Goal: Information Seeking & Learning: Learn about a topic

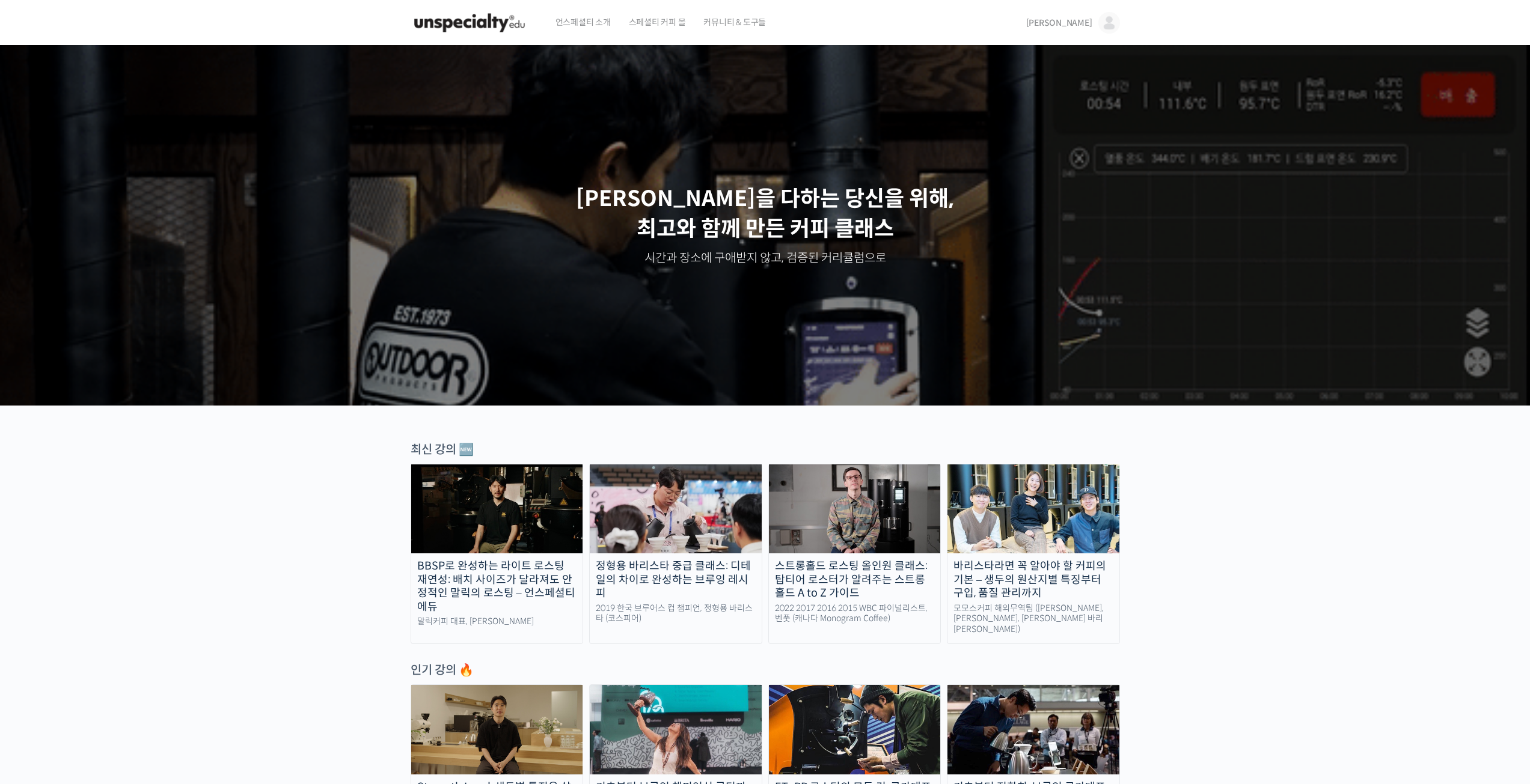
click at [1087, 27] on span "[PERSON_NAME]" at bounding box center [1059, 23] width 66 height 10
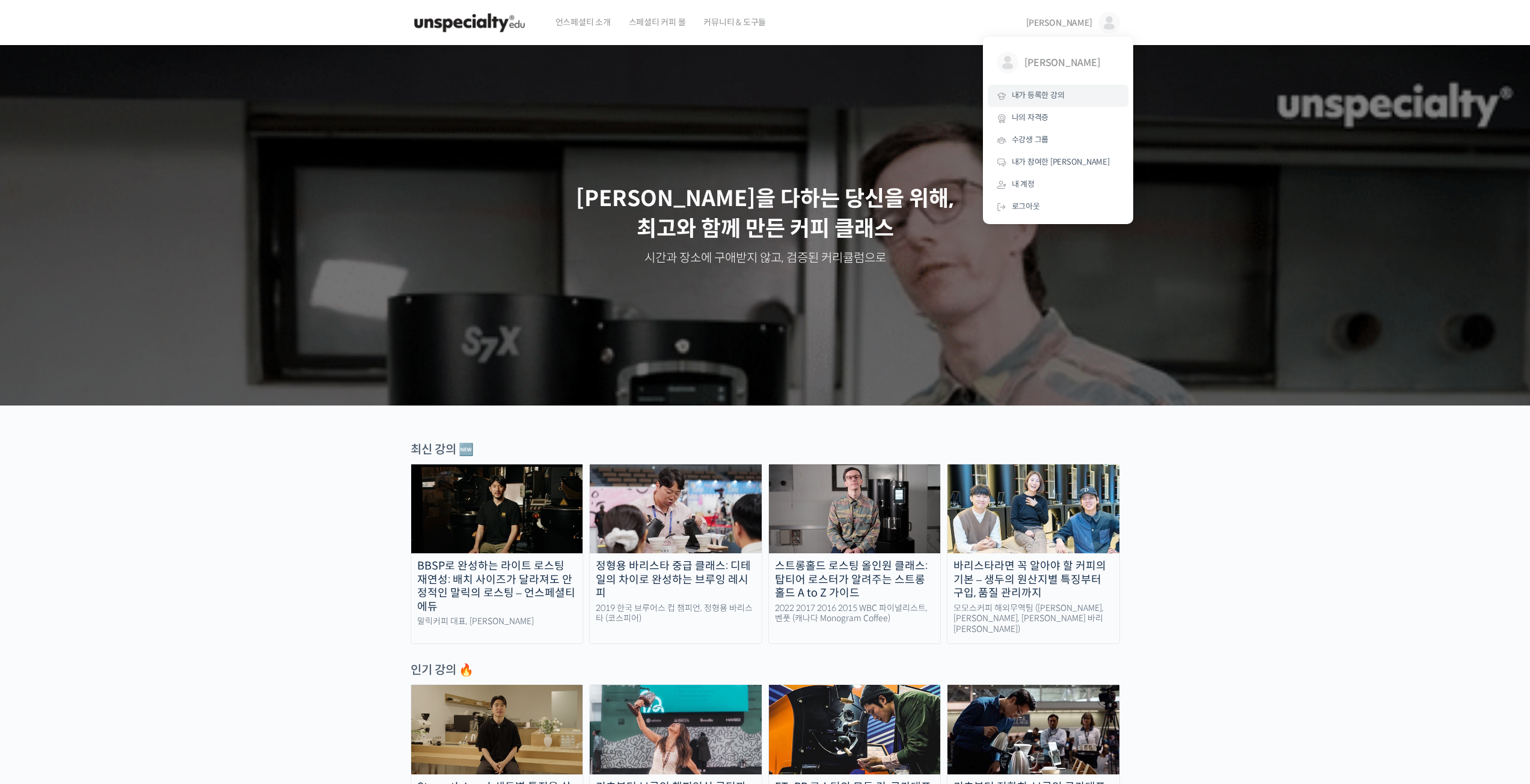
click at [1054, 96] on span "내가 등록한 강의" at bounding box center [1038, 95] width 53 height 10
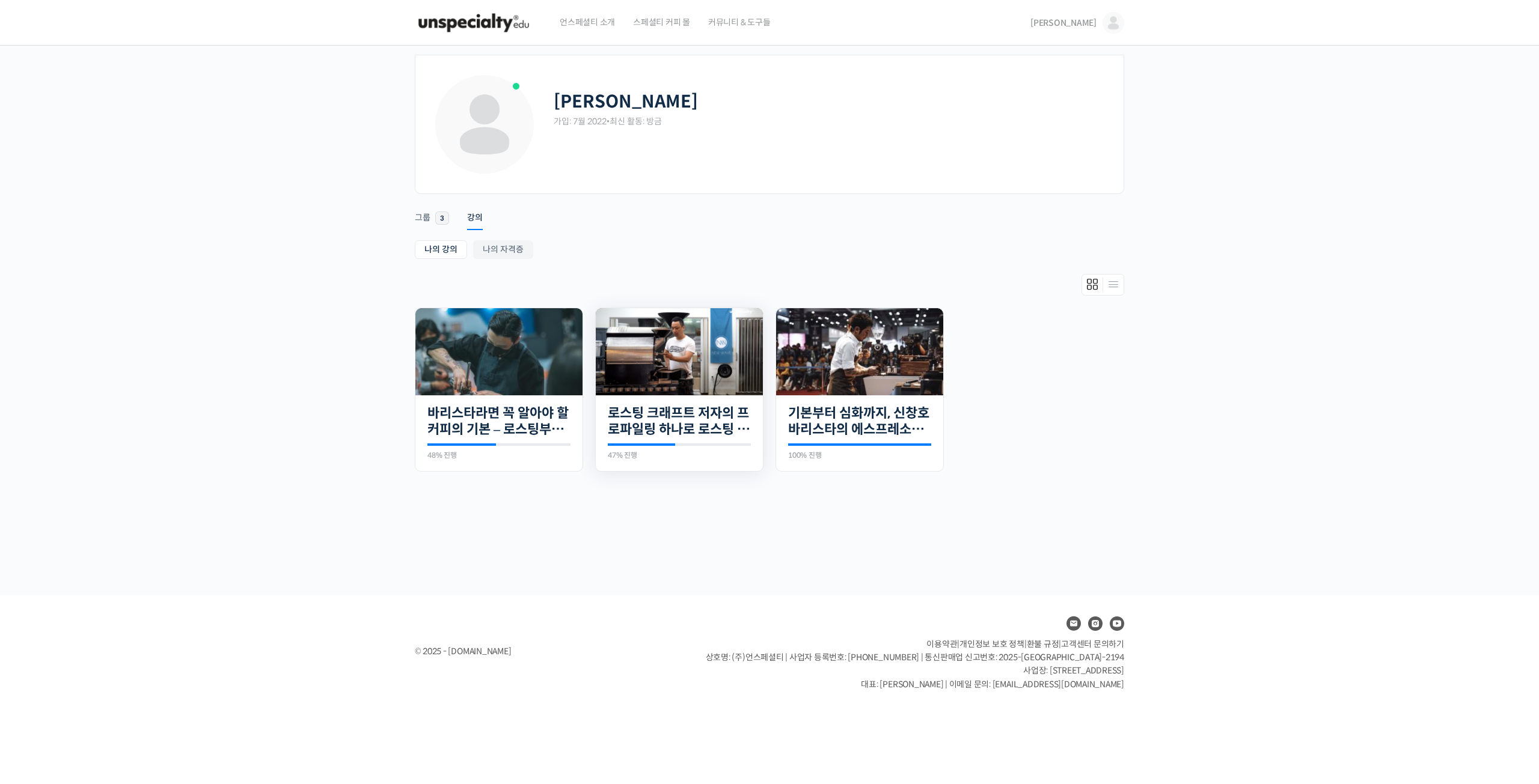
click at [689, 368] on img at bounding box center [680, 351] width 168 height 94
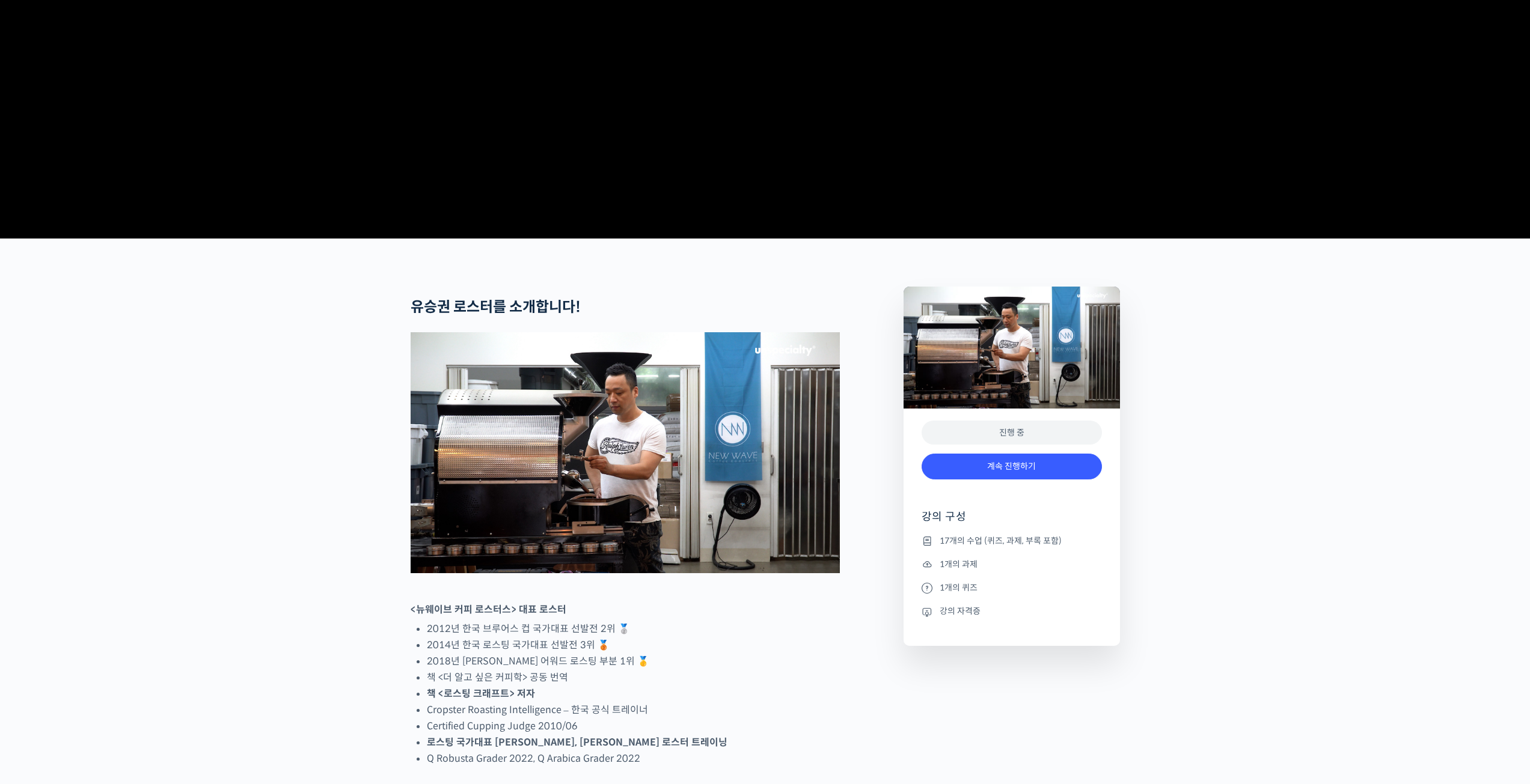
scroll to position [241, 0]
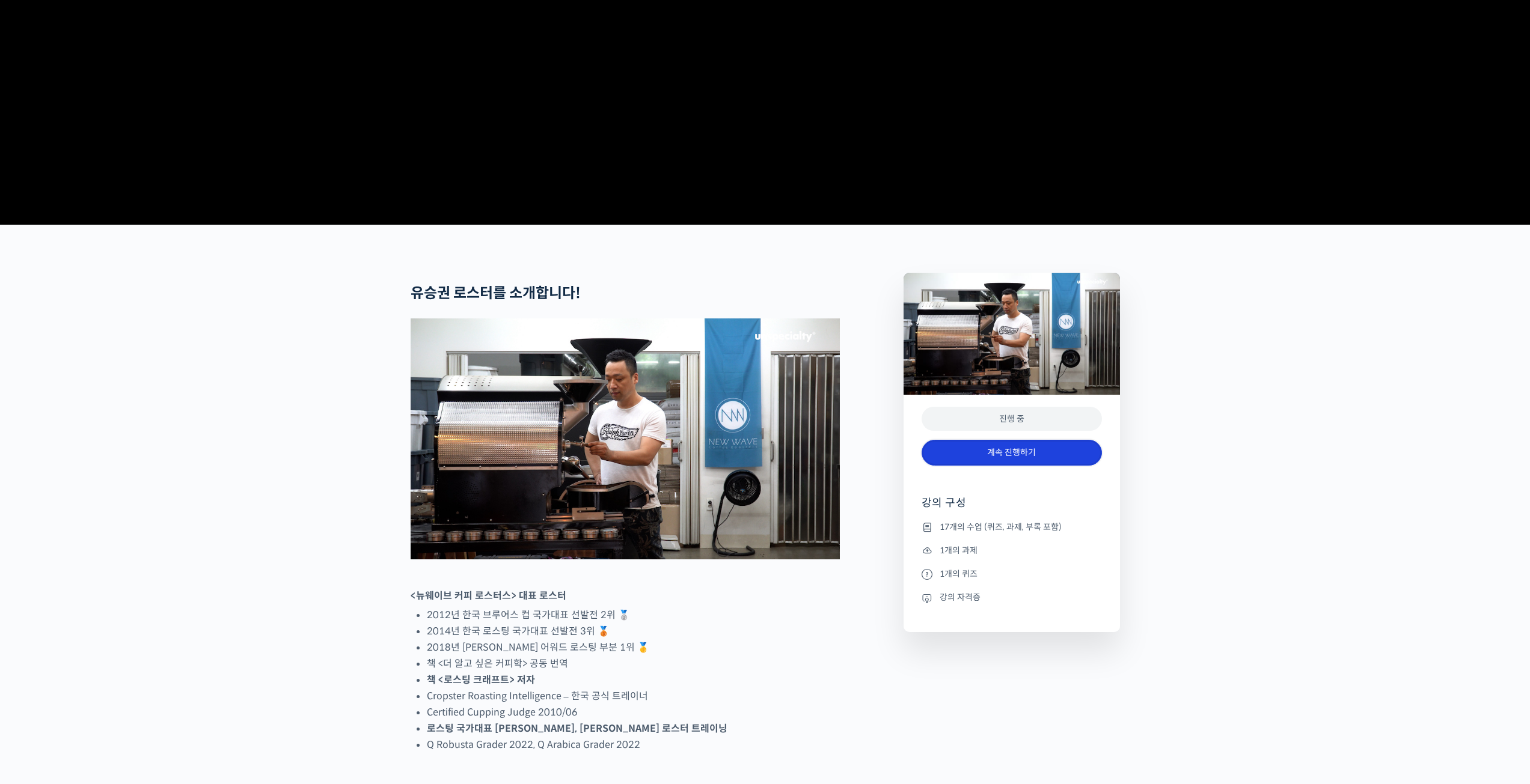
click at [1044, 466] on link "계속 진행하기" at bounding box center [1011, 452] width 180 height 26
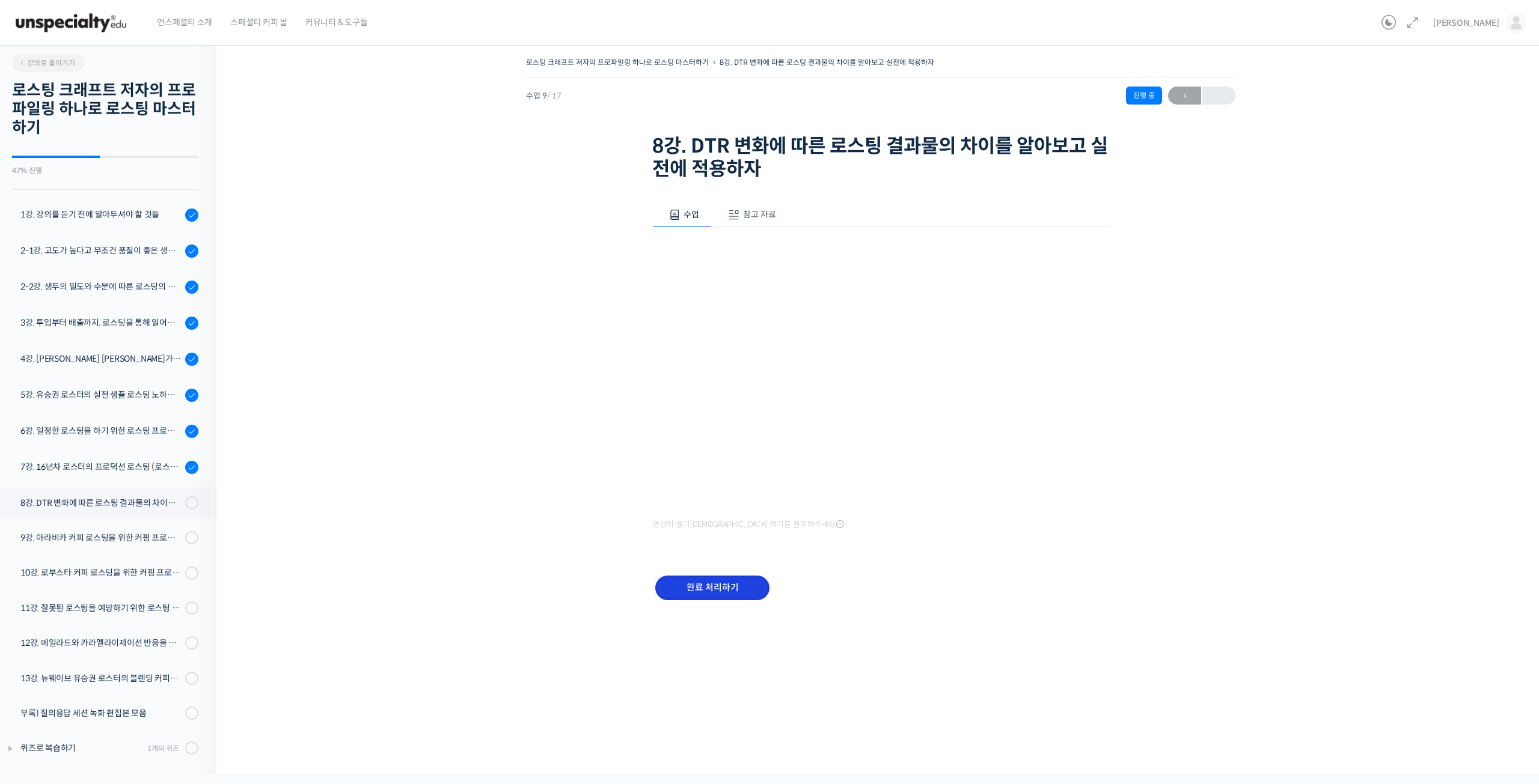
click at [716, 593] on input "완료 처리하기" at bounding box center [713, 588] width 114 height 25
click at [718, 594] on input "완료 처리하기" at bounding box center [713, 588] width 114 height 25
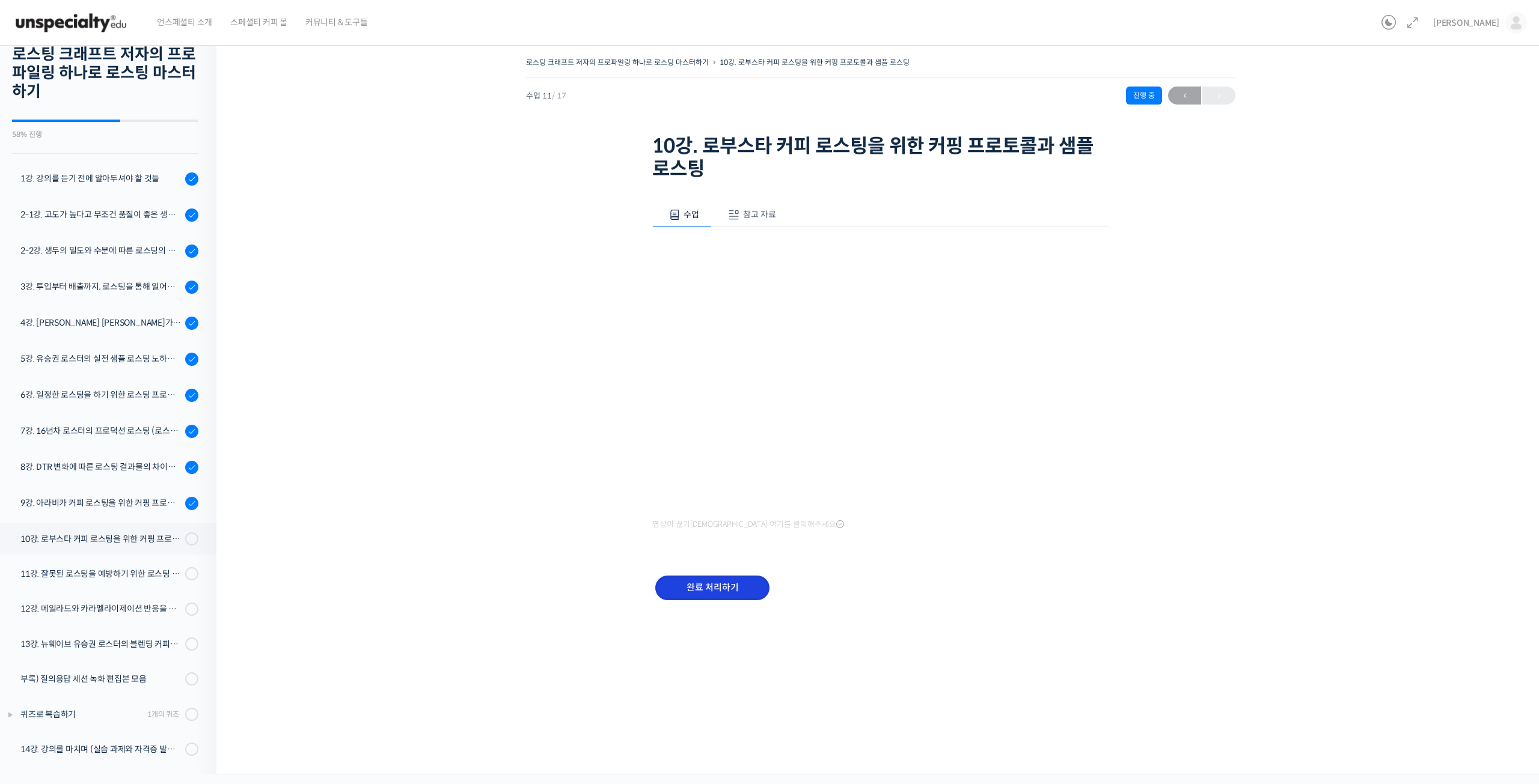
click at [708, 594] on input "완료 처리하기" at bounding box center [713, 588] width 114 height 25
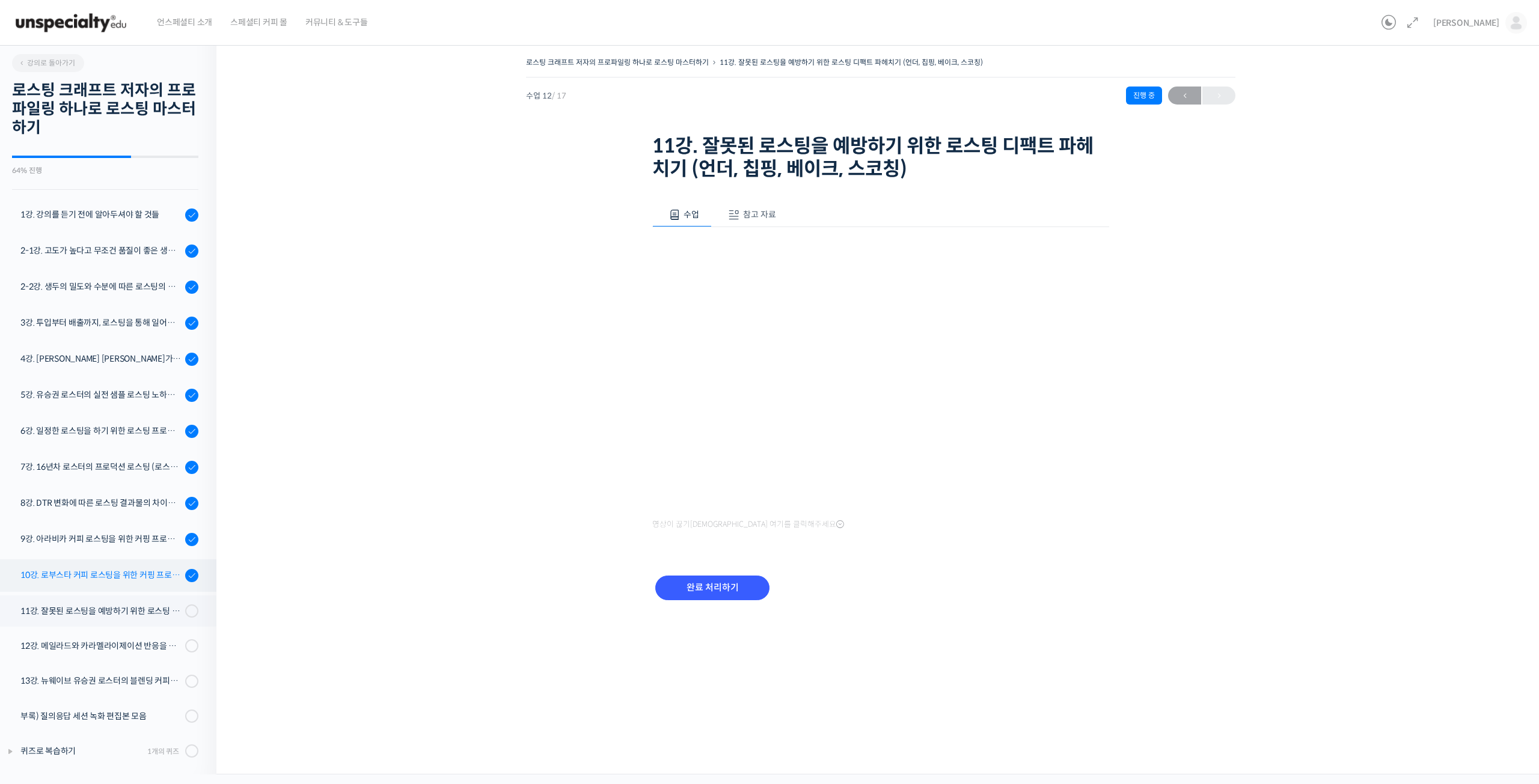
click at [82, 582] on link "10강. 로부스타 커피 로스팅을 위한 커핑 프로토콜과 샘플 로스팅" at bounding box center [105, 576] width 222 height 32
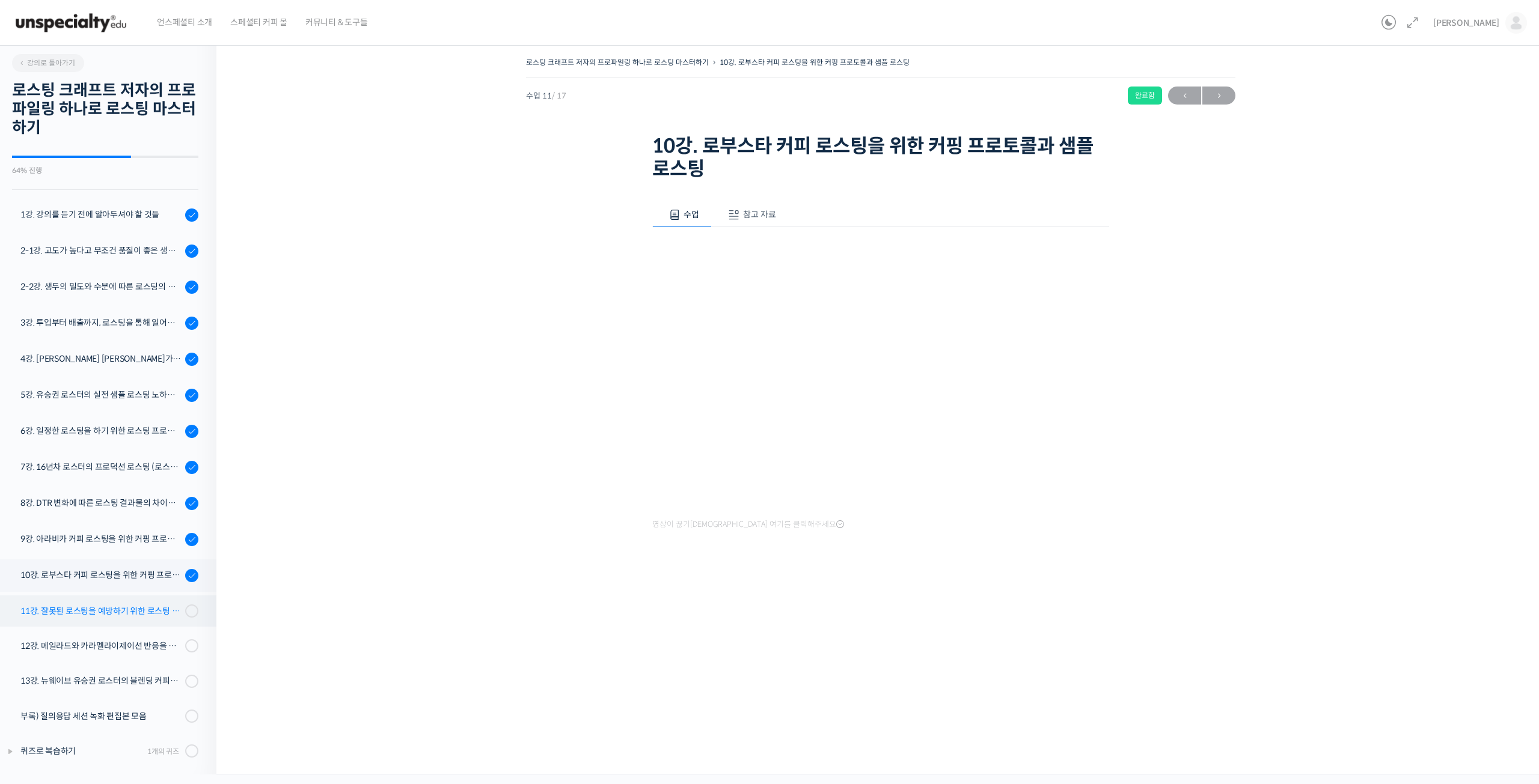
click at [105, 605] on div "11강. 잘못된 로스팅을 예방하기 위한 로스팅 디팩트 파헤치기 (언더, 칩핑, 베이크, 스코칭)" at bounding box center [101, 611] width 161 height 13
